Goal: Complete application form

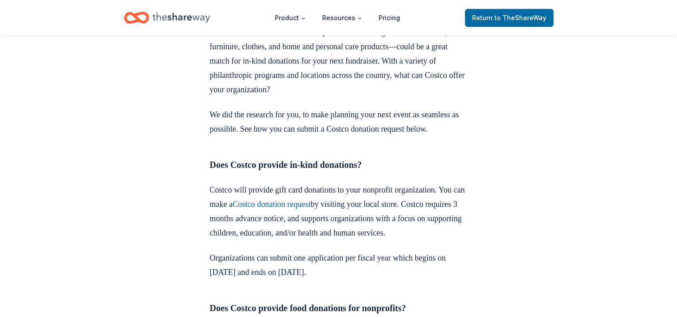
scroll to position [318, 0]
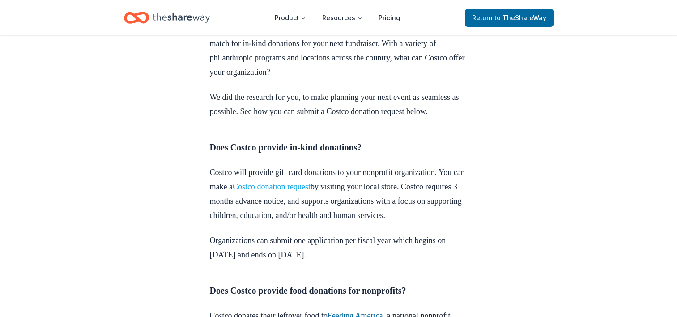
click at [299, 191] on link "Costco donation request" at bounding box center [272, 186] width 78 height 9
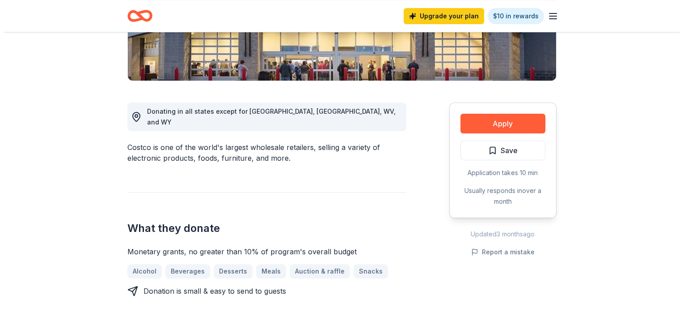
scroll to position [195, 0]
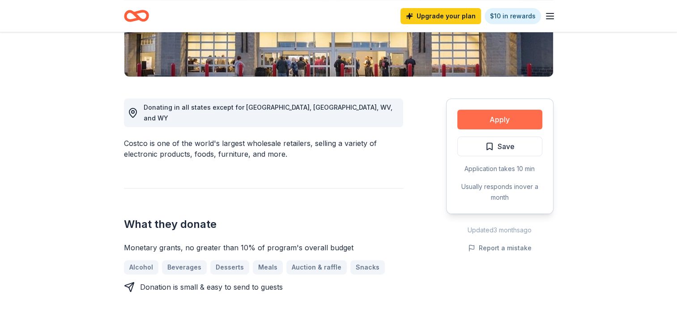
click at [488, 117] on button "Apply" at bounding box center [499, 120] width 85 height 20
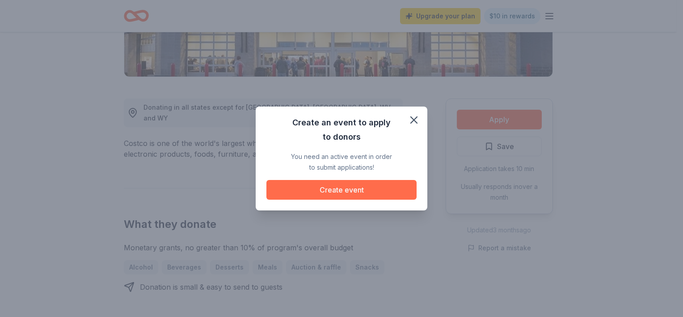
click at [343, 194] on button "Create event" at bounding box center [341, 190] width 150 height 20
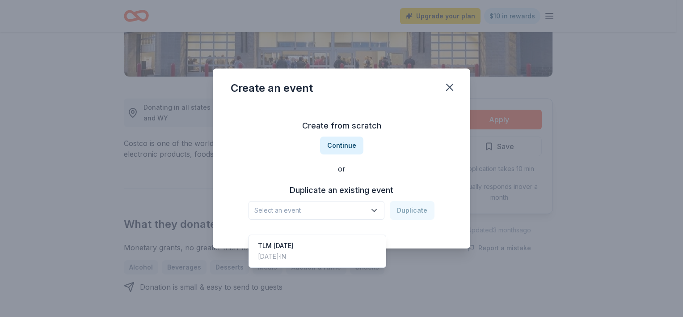
click at [373, 209] on icon "button" at bounding box center [374, 210] width 9 height 9
click at [329, 237] on div "TLM [DATE] [DATE] · IN" at bounding box center [317, 251] width 133 height 29
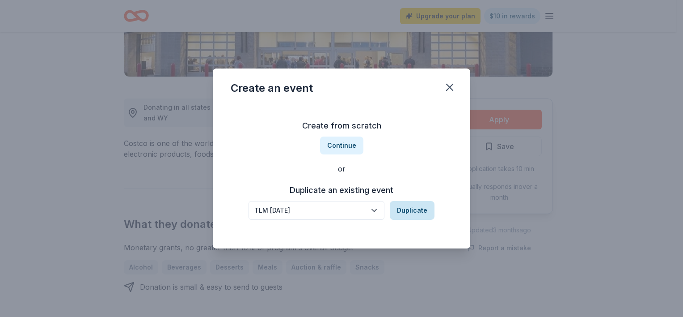
click at [415, 214] on button "Duplicate" at bounding box center [412, 210] width 45 height 19
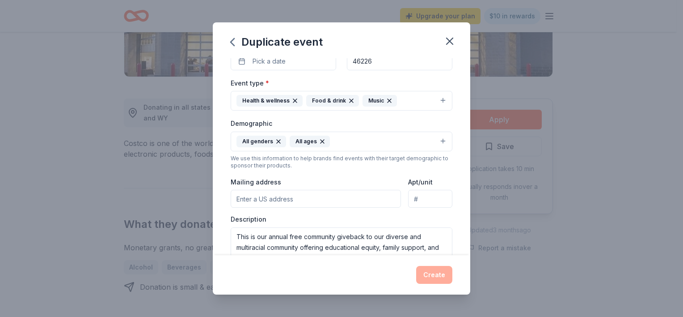
scroll to position [91, 0]
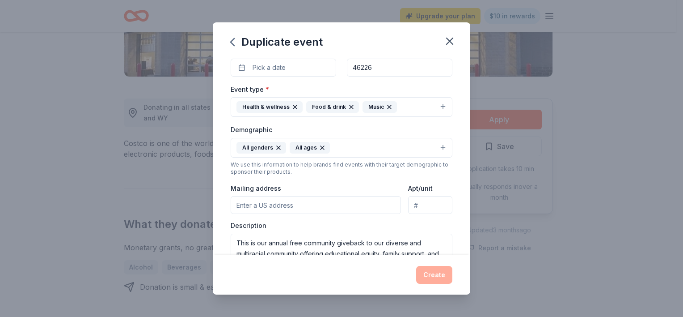
click at [256, 208] on input "Mailing address" at bounding box center [316, 205] width 170 height 18
type input "[STREET_ADDRESS]"
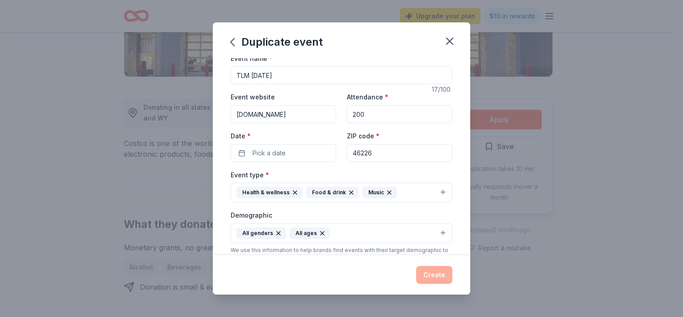
scroll to position [0, 0]
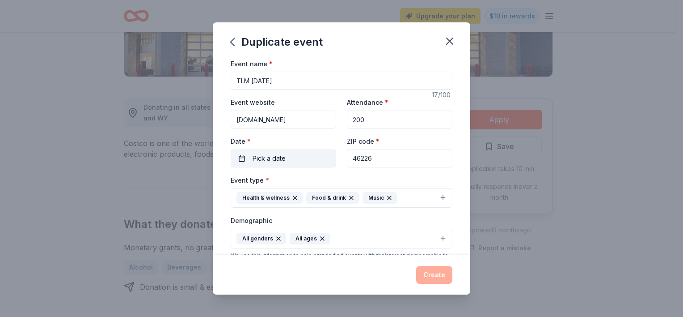
click at [261, 156] on span "Pick a date" at bounding box center [269, 158] width 33 height 11
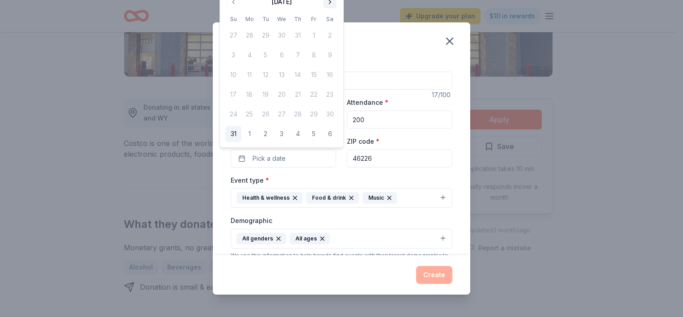
click at [331, 1] on button "Go to next month" at bounding box center [330, 2] width 13 height 13
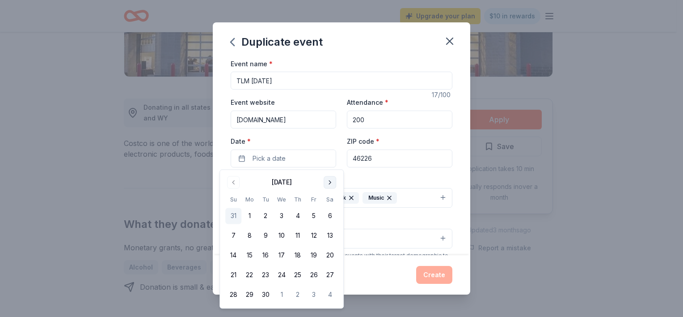
click at [326, 183] on button "Go to next month" at bounding box center [330, 182] width 13 height 13
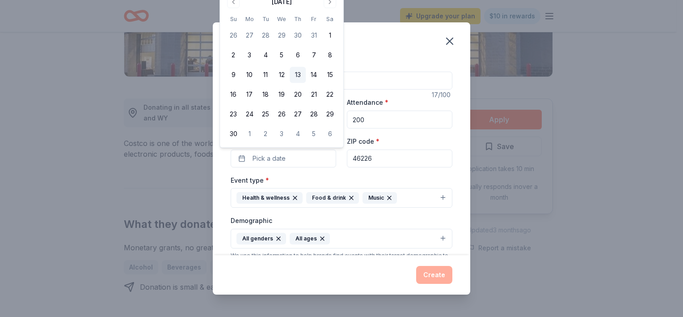
click at [298, 76] on button "13" at bounding box center [298, 75] width 16 height 16
click at [431, 276] on button "Create" at bounding box center [434, 275] width 36 height 18
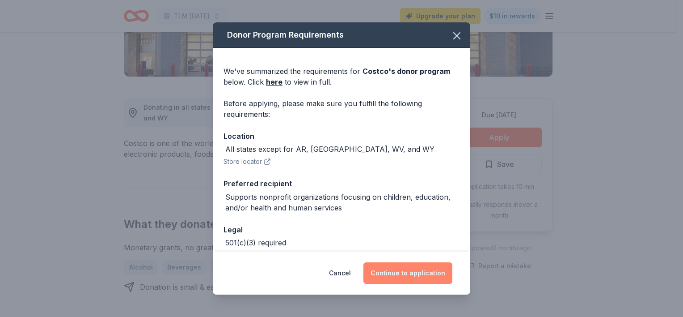
click at [406, 270] on button "Continue to application" at bounding box center [408, 272] width 89 height 21
